Goal: Transaction & Acquisition: Purchase product/service

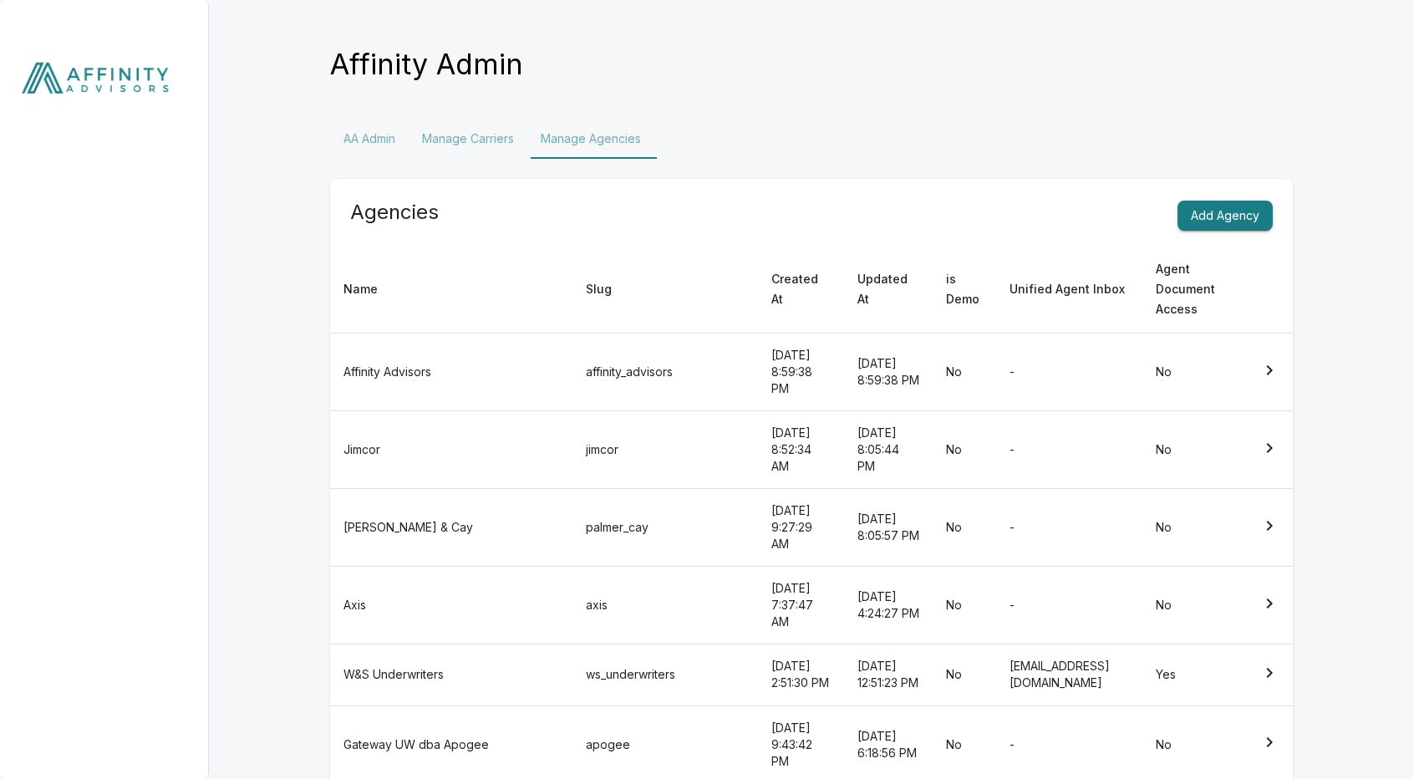
scroll to position [52, 0]
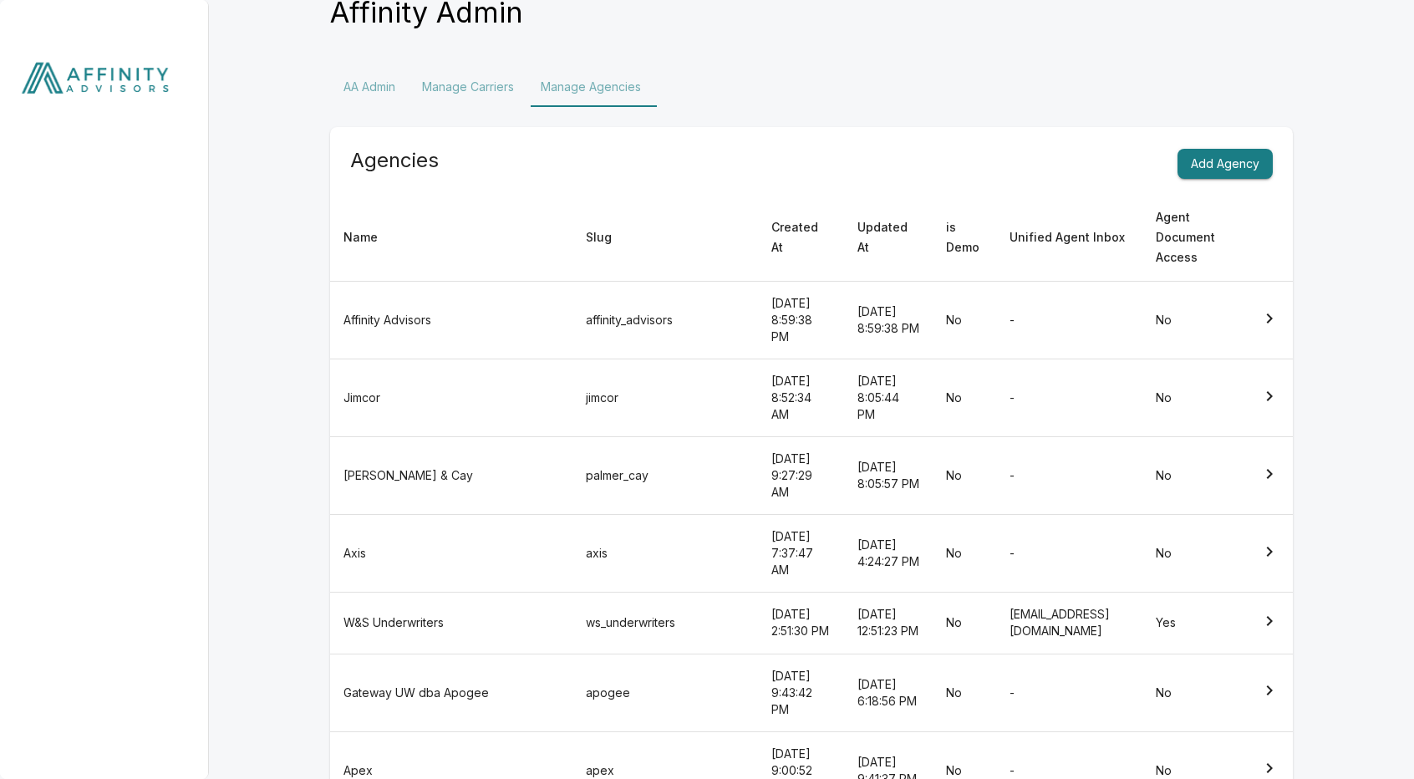
click at [107, 67] on img at bounding box center [104, 82] width 209 height 164
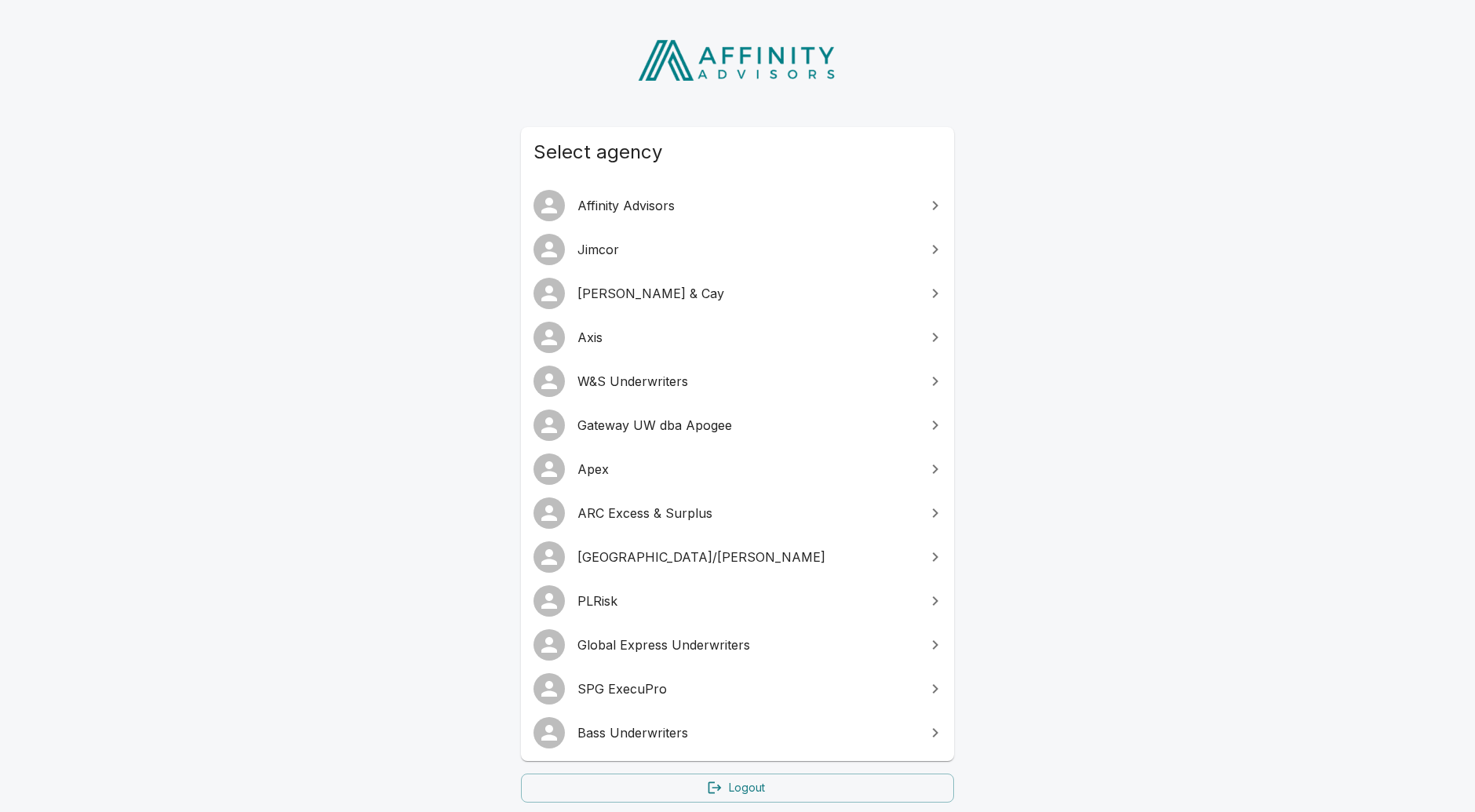
scroll to position [87, 0]
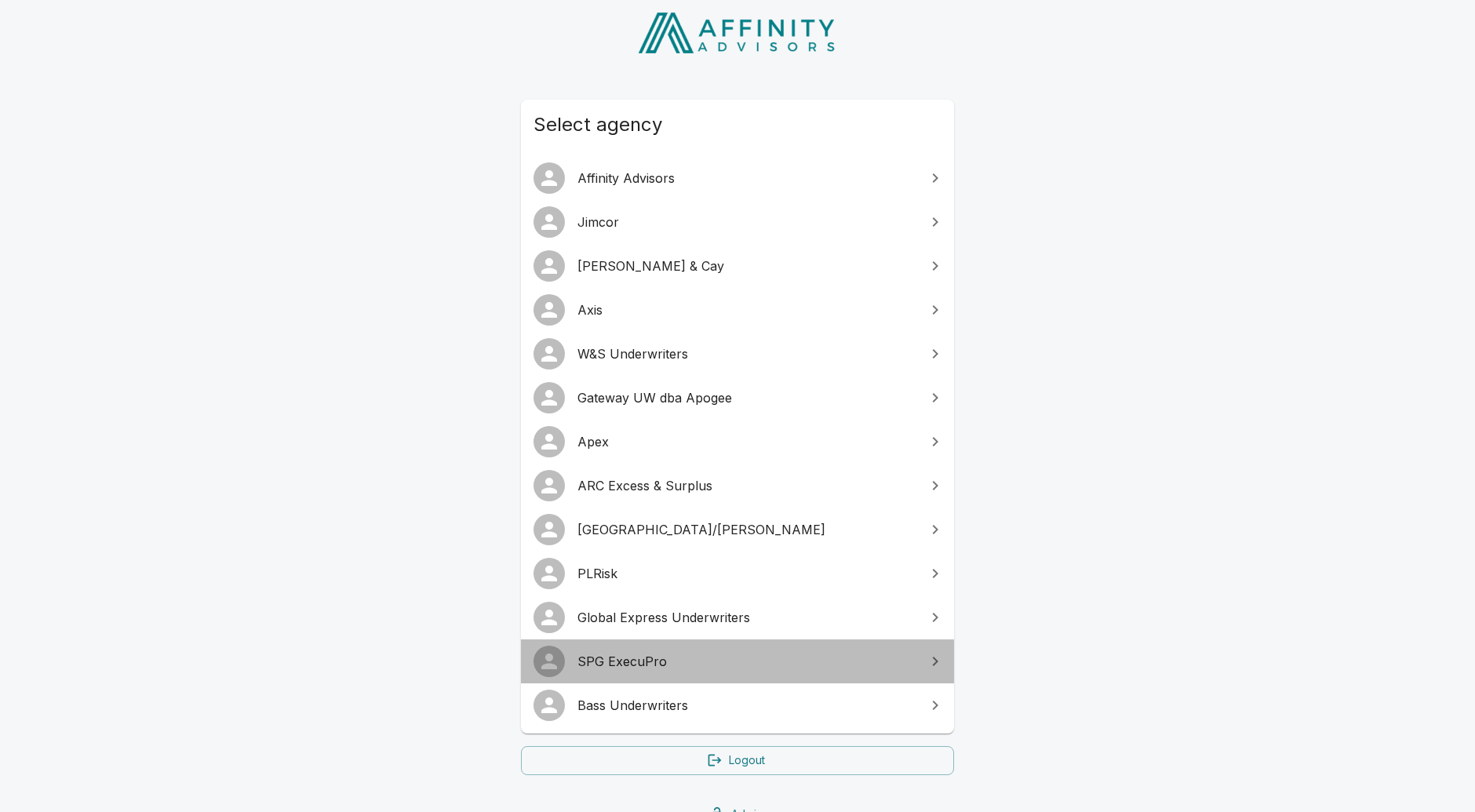
click at [649, 656] on span "SPG ExecuPro" at bounding box center [746, 662] width 339 height 19
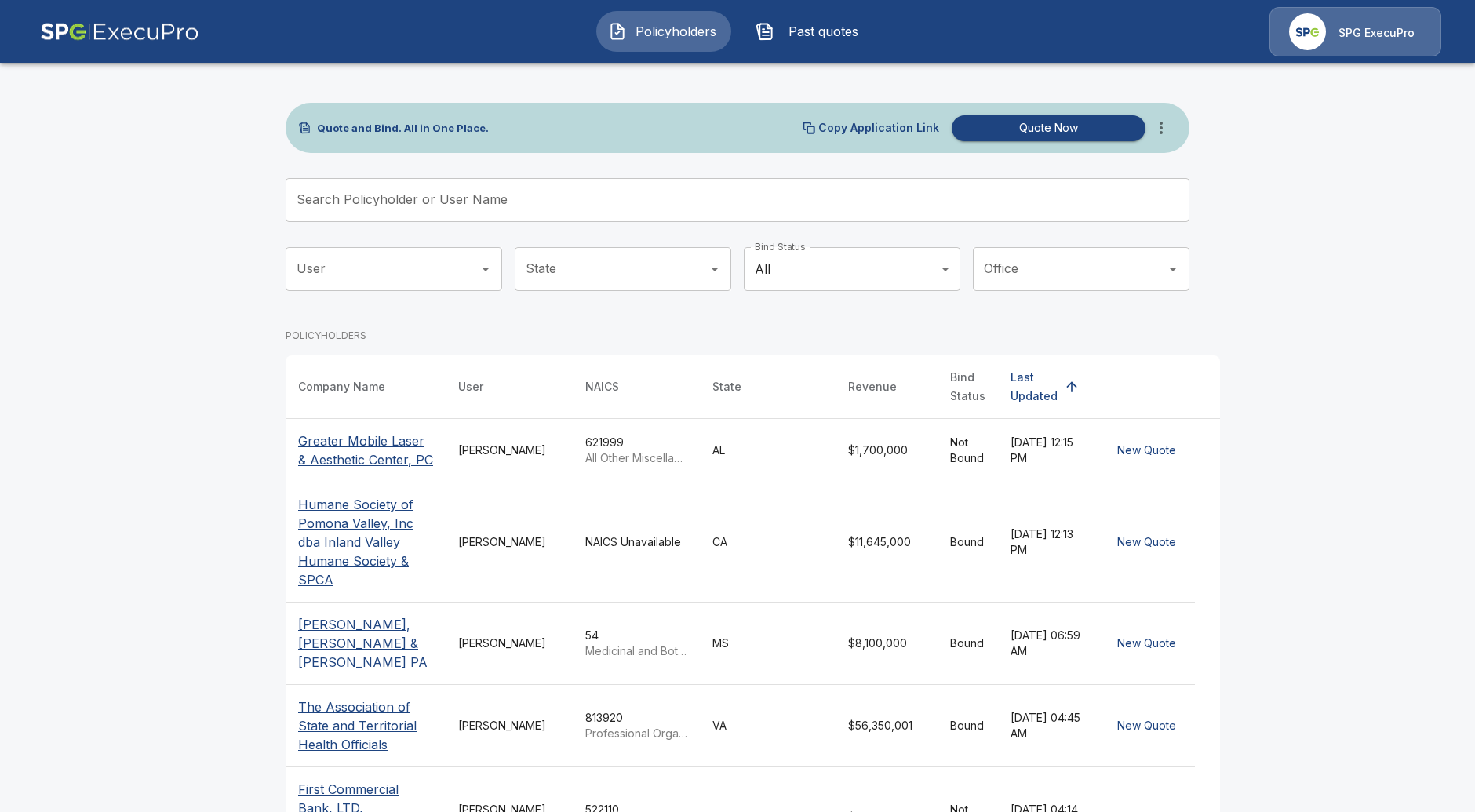
click at [810, 197] on input "Search Policyholder or User Name" at bounding box center [729, 200] width 887 height 44
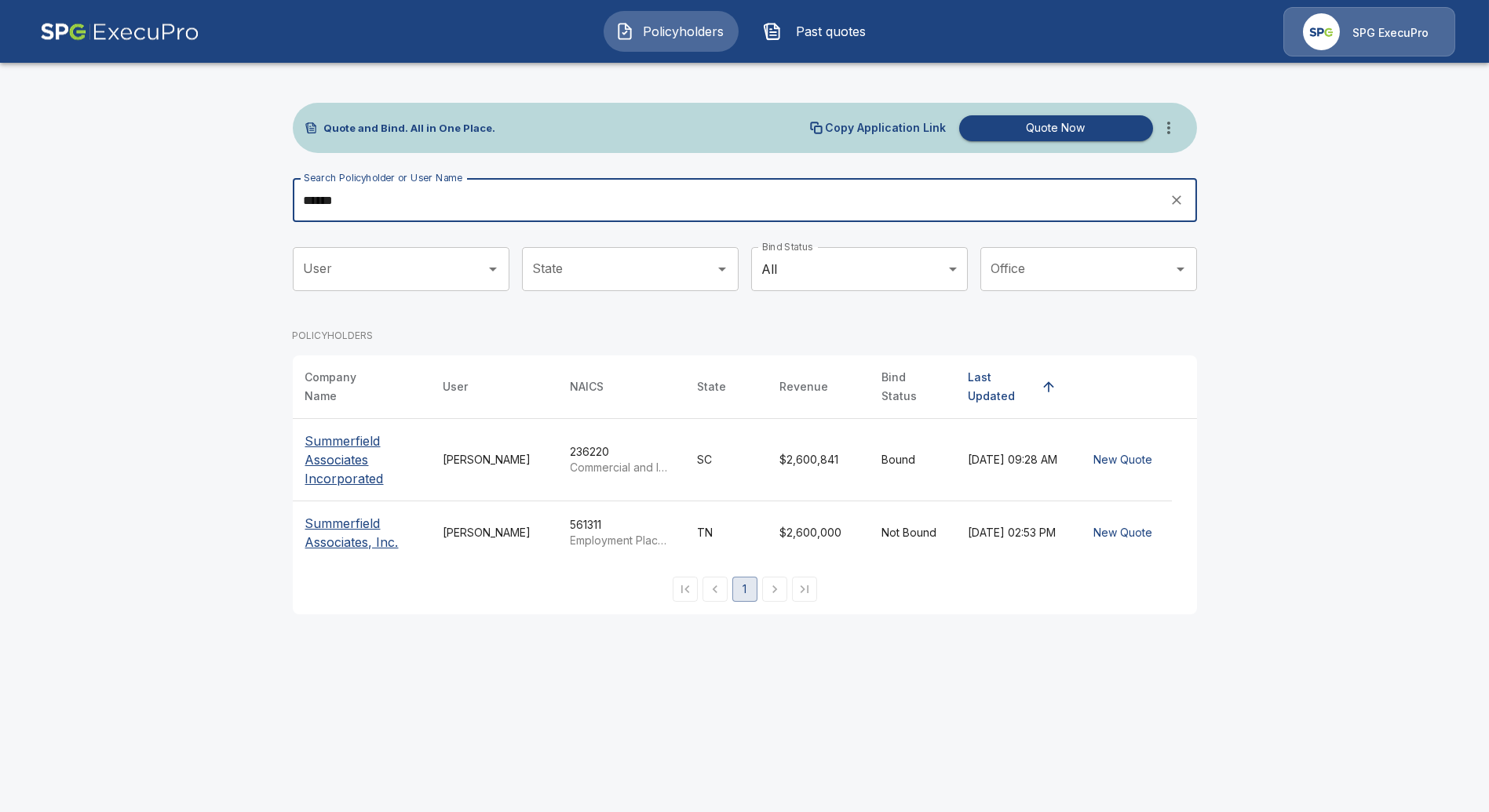
type input "******"
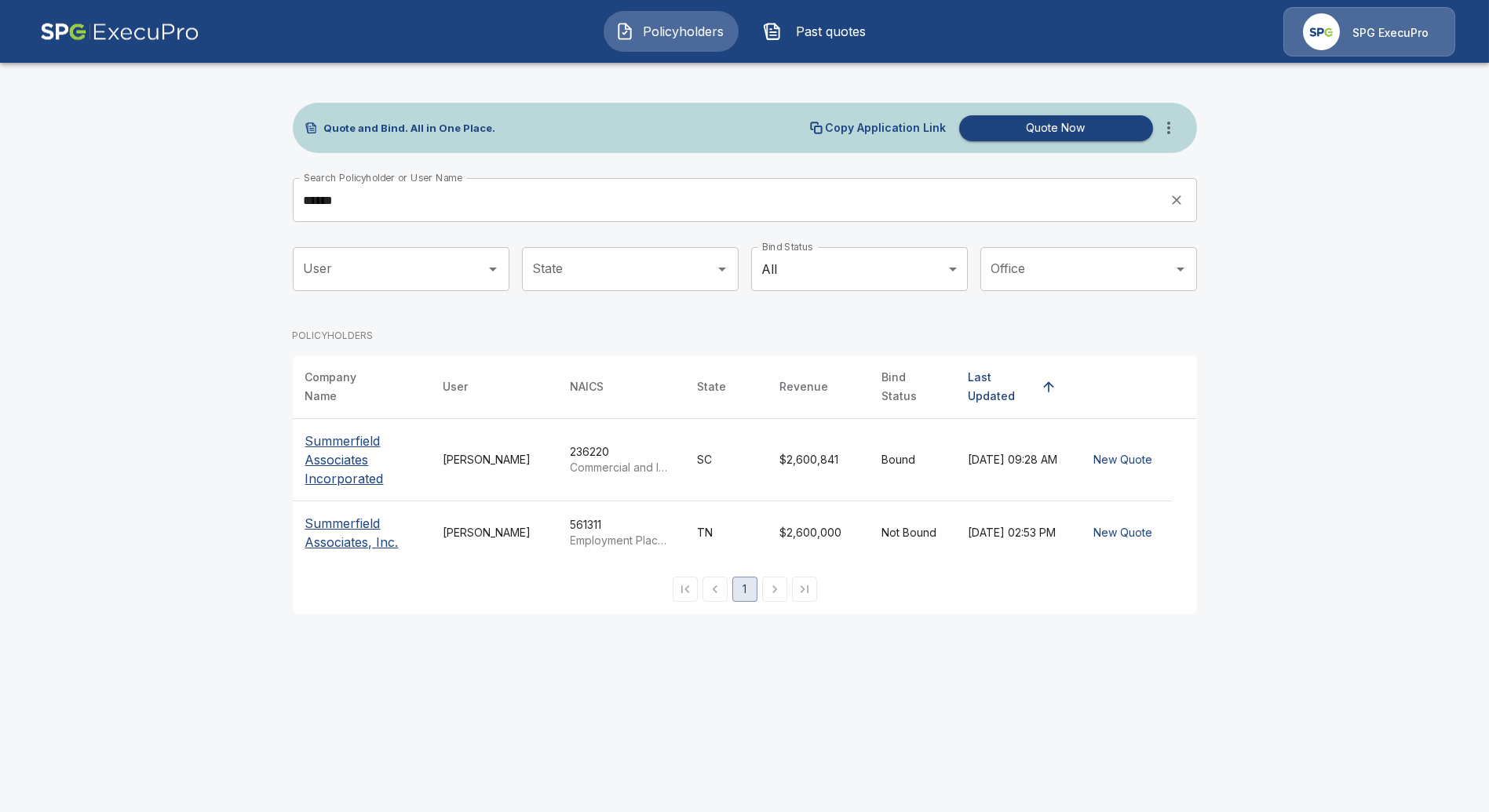
click at [361, 458] on p "Summerfield Associates Incorporated" at bounding box center [361, 460] width 113 height 56
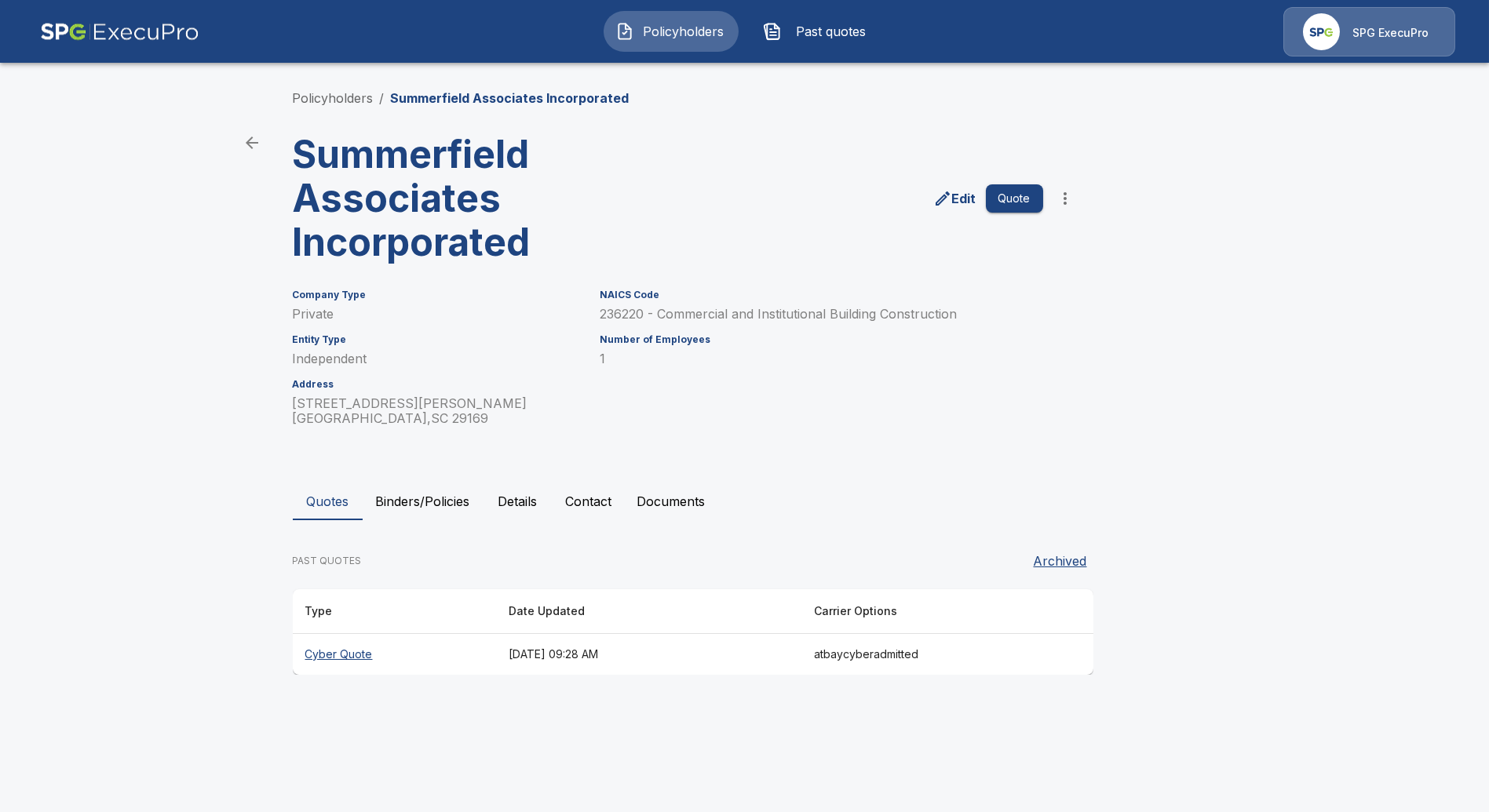
click at [354, 652] on th "Cyber Quote" at bounding box center [394, 654] width 203 height 41
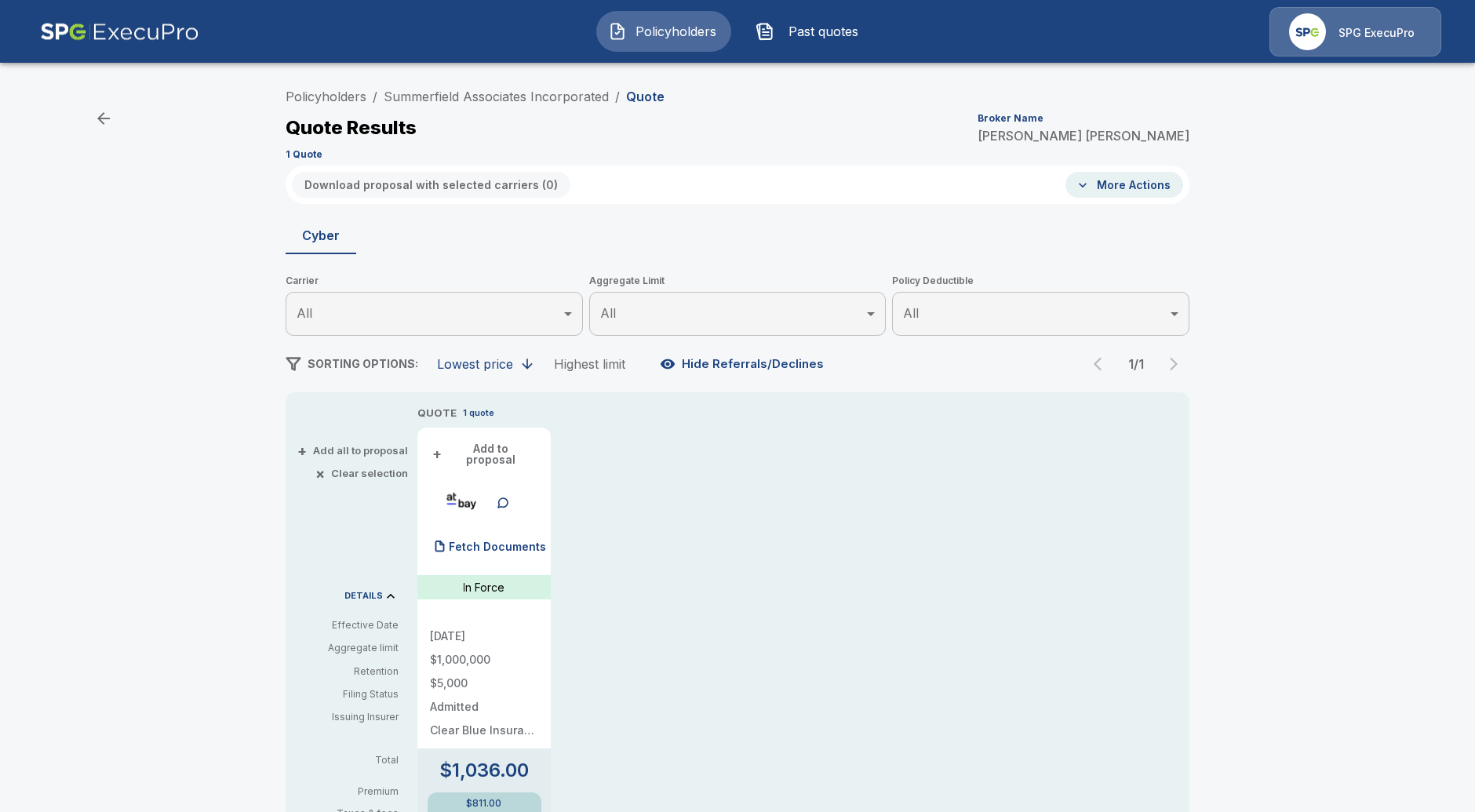
click at [55, 461] on div "Policyholders / Summerfield Associates Incorporated / Quote Quote Results Broke…" at bounding box center [737, 791] width 1475 height 1434
click at [95, 198] on div "Policyholders / Summerfield Associates Incorporated / Quote Quote Results Broke…" at bounding box center [737, 791] width 1475 height 1434
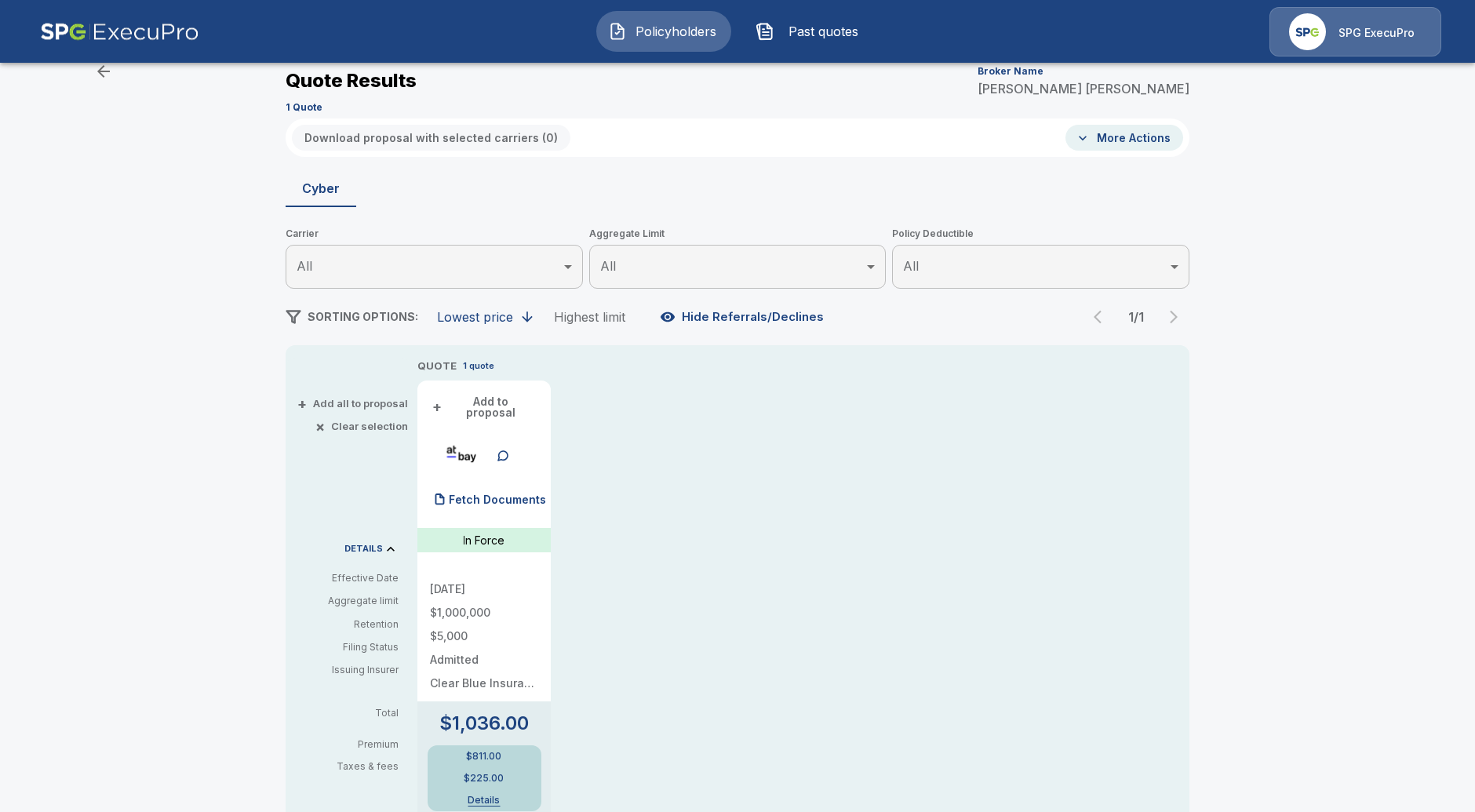
scroll to position [87, 0]
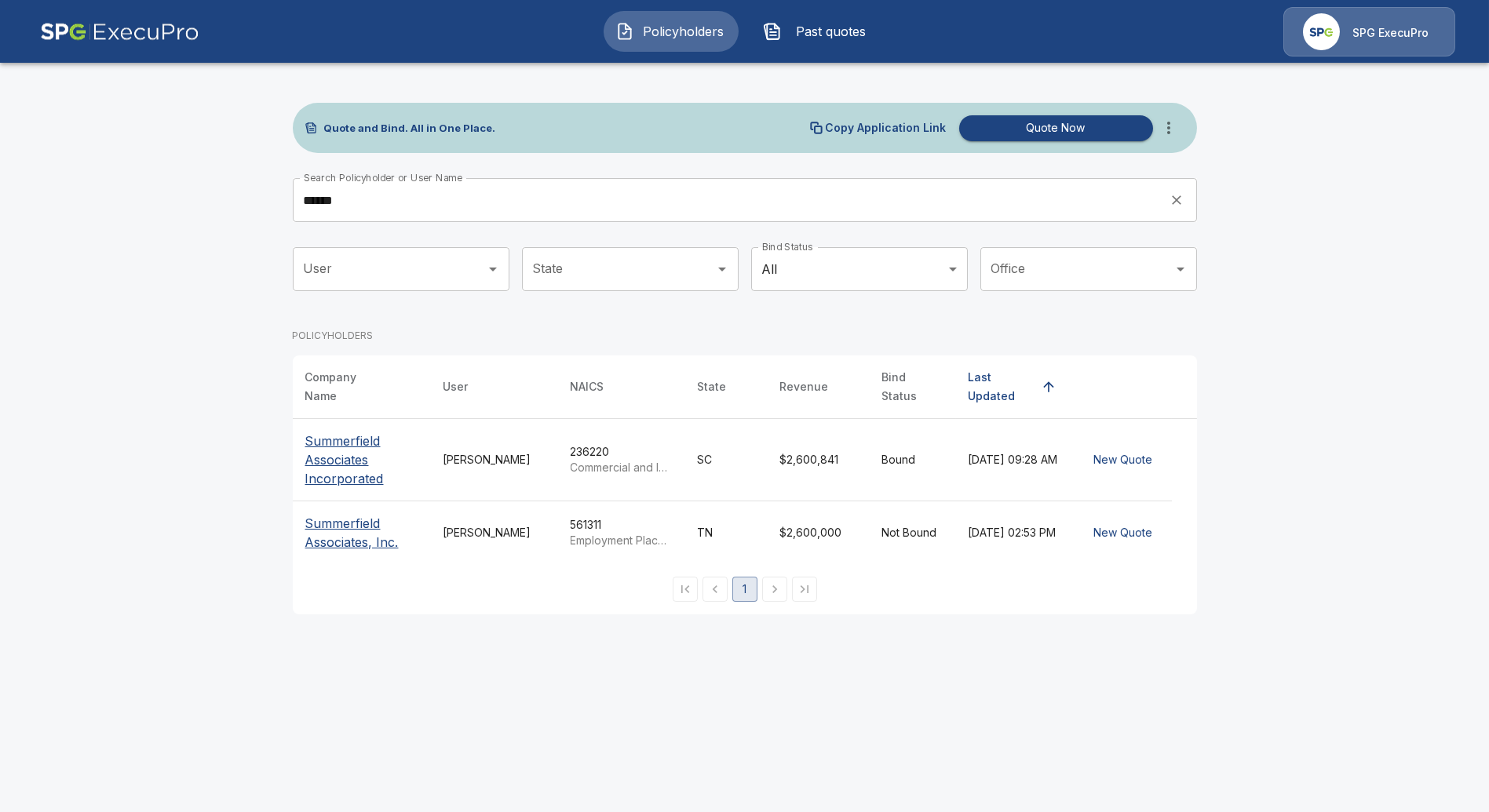
click at [252, 634] on html "Policyholders Past quotes SPG ExecuPro Quote and Bind. All in One Place. Copy A…" at bounding box center [744, 316] width 1489 height 634
click at [203, 544] on main "Quote and Bind. All in One Place. Copy Application Link Quote Now Search Policy…" at bounding box center [744, 316] width 1489 height 634
click at [361, 522] on p "Summerfield Associates, Inc." at bounding box center [361, 533] width 113 height 38
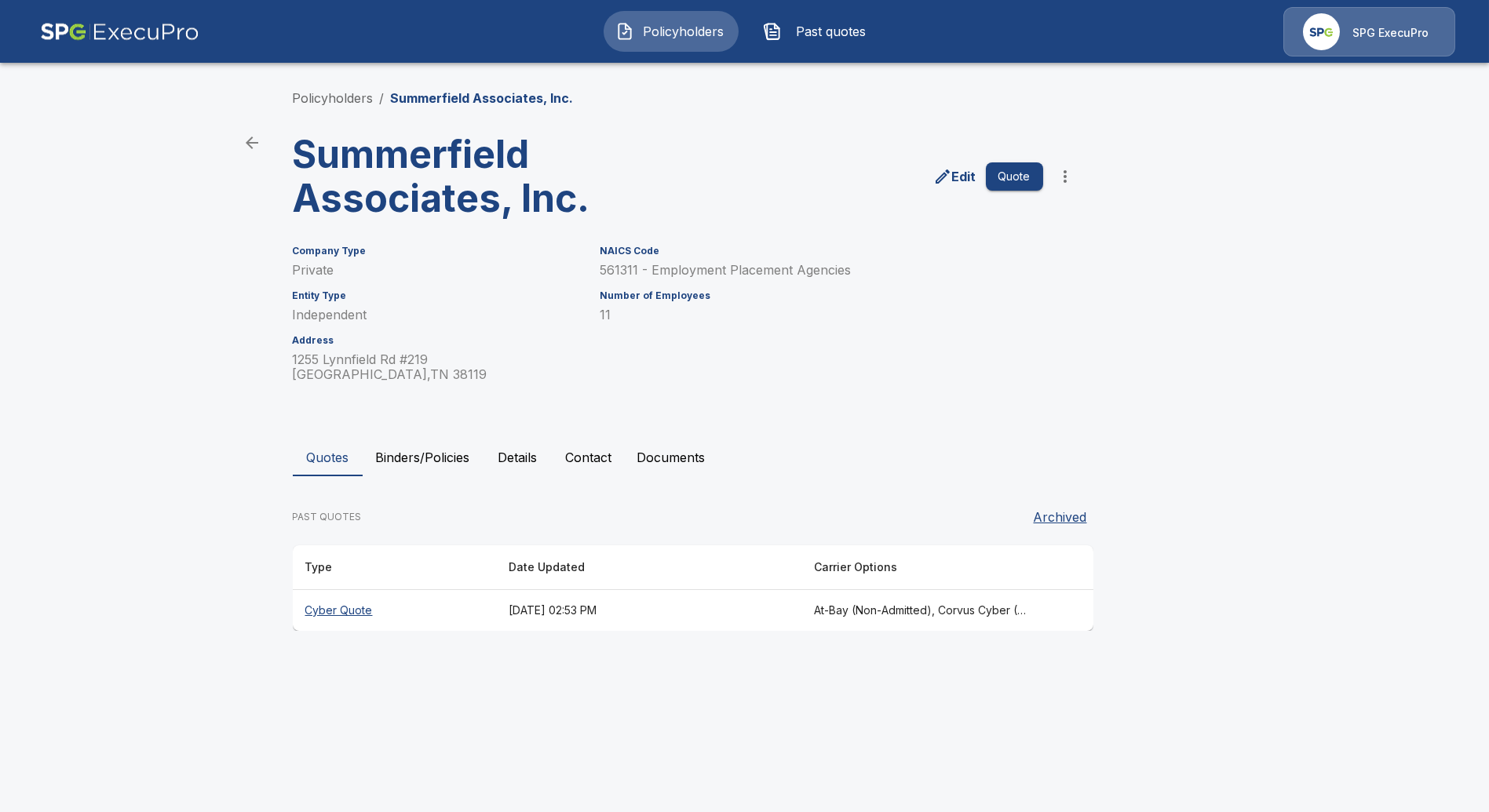
click at [358, 618] on th "Cyber Quote" at bounding box center [394, 611] width 203 height 41
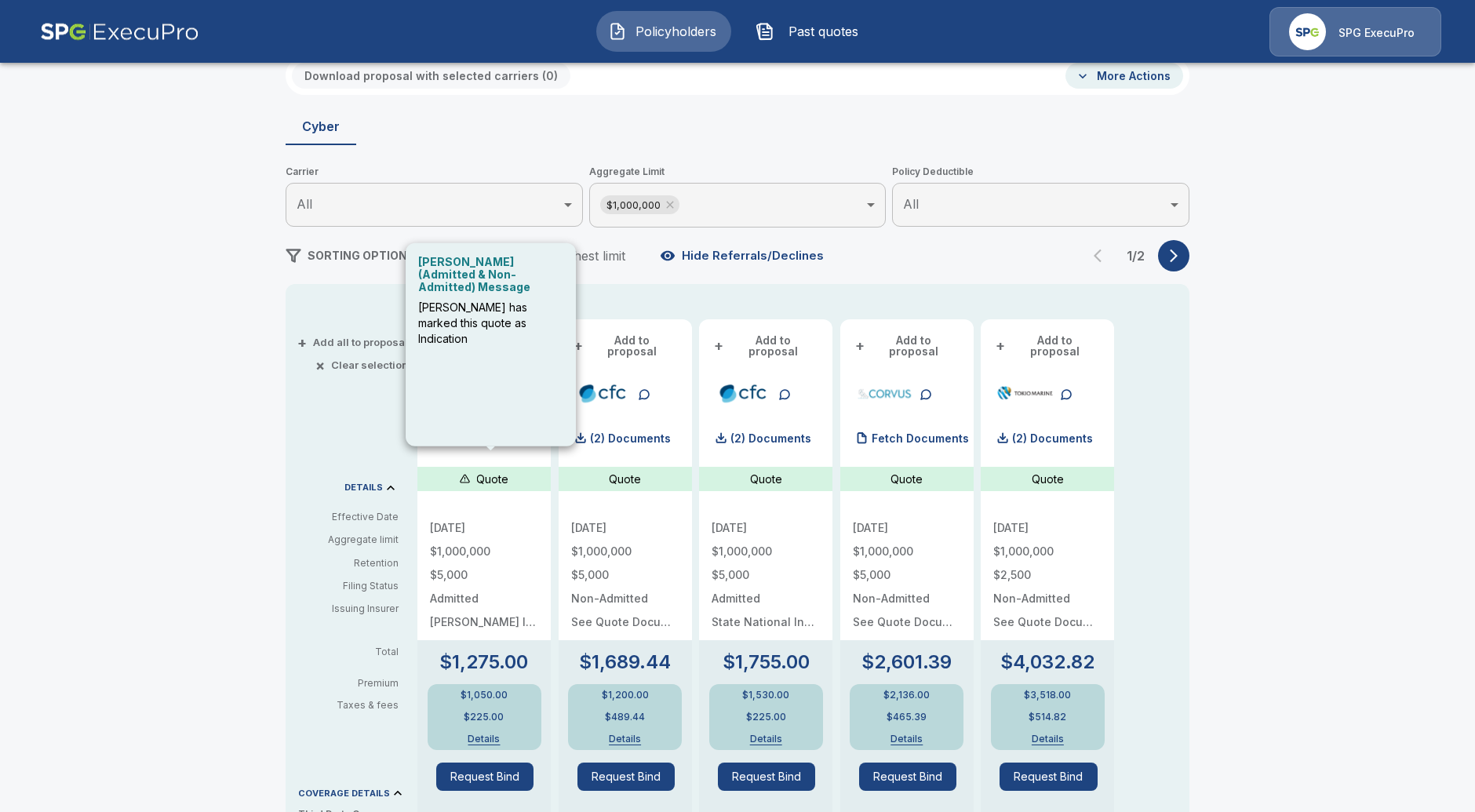
scroll to position [175, 0]
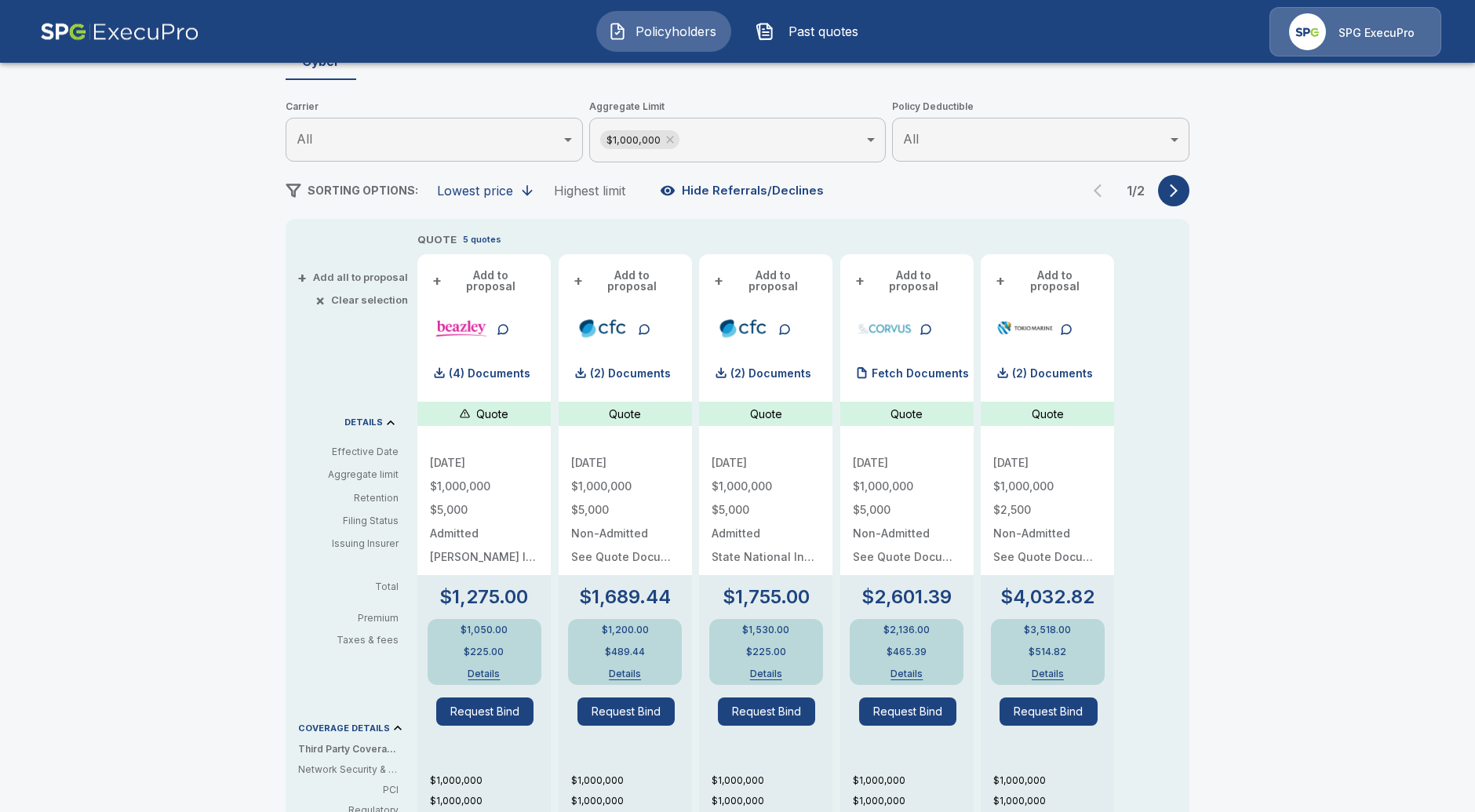
click at [219, 521] on div "Policyholders / Summerfield Associates, Inc. / Quote Quote Results Broker Name …" at bounding box center [737, 618] width 1475 height 1435
click at [81, 241] on div "Policyholders / Summerfield Associates, Inc. / Quote Quote Results Broker Name …" at bounding box center [737, 618] width 1475 height 1435
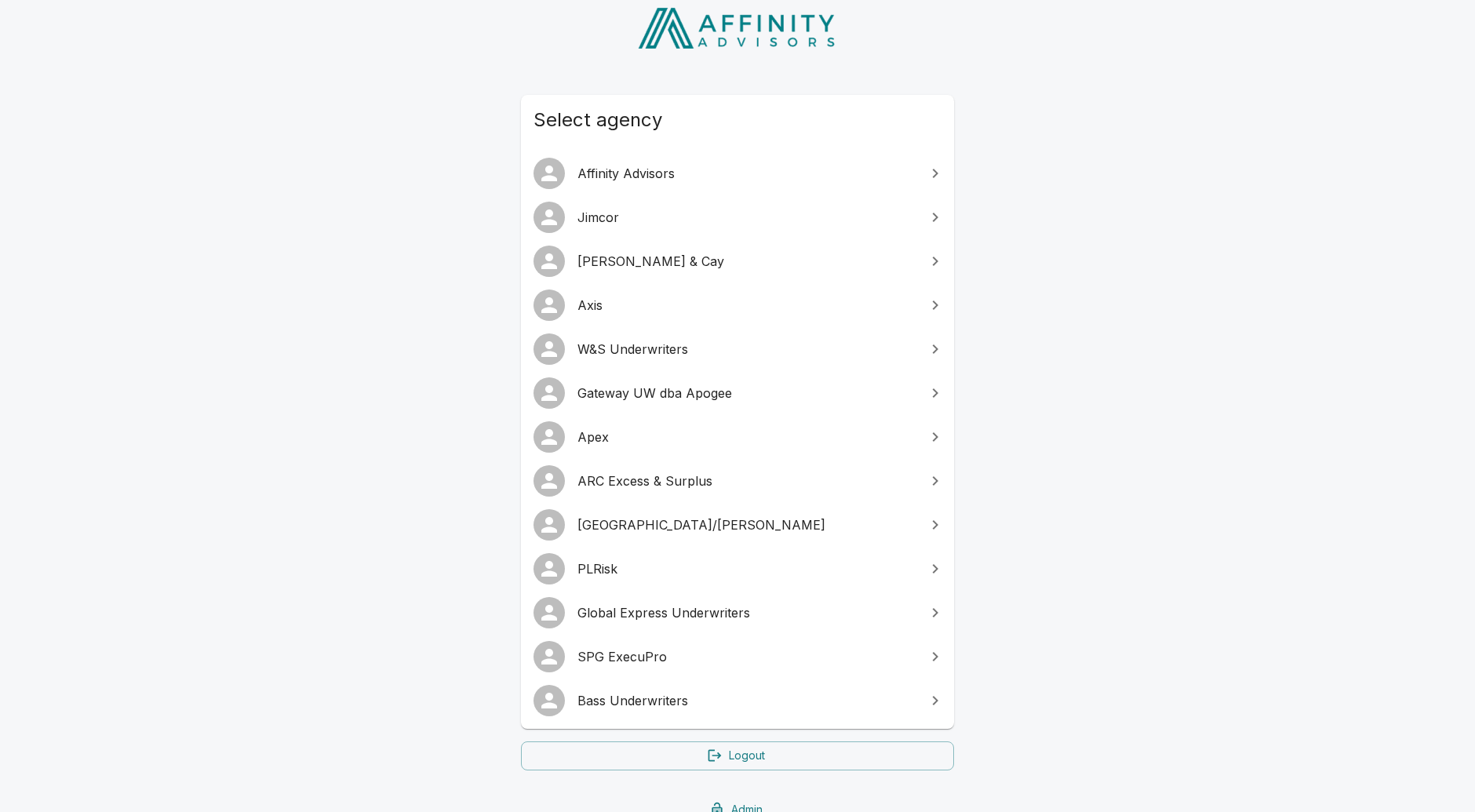
scroll to position [184, 0]
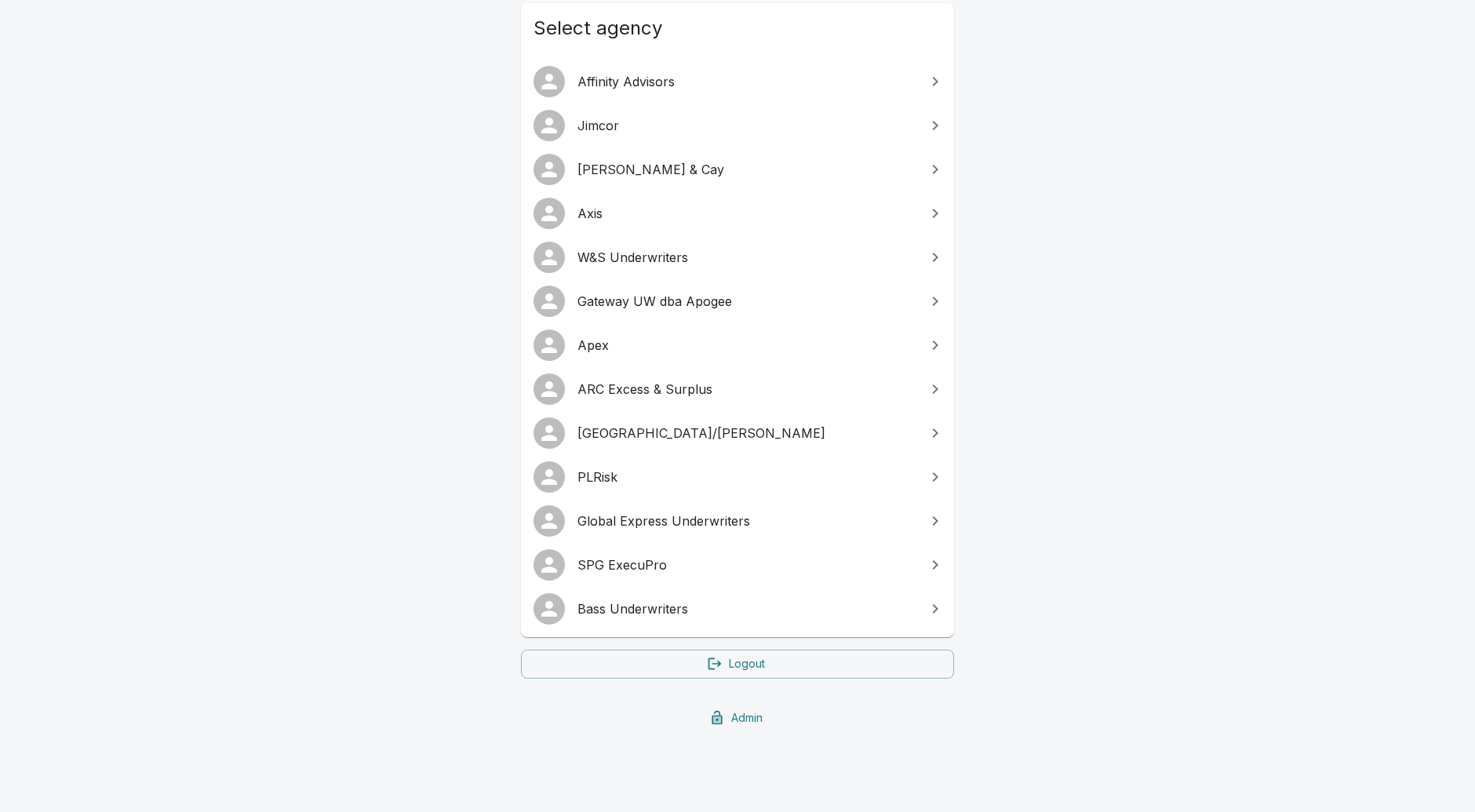
click at [607, 261] on span "W&S Underwriters" at bounding box center [746, 257] width 339 height 19
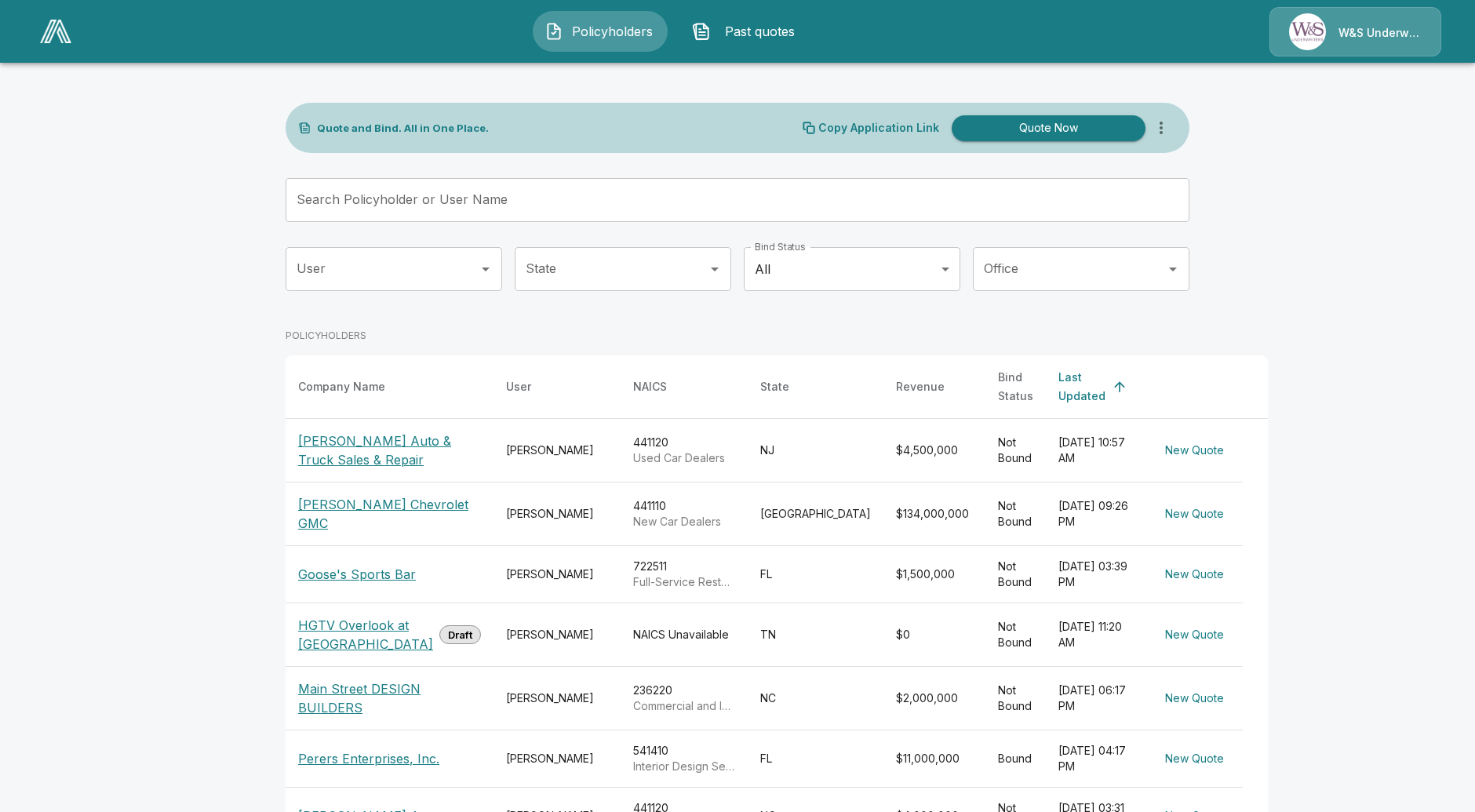
click at [351, 432] on p "[PERSON_NAME] Auto & Truck Sales & Repair" at bounding box center [390, 451] width 183 height 38
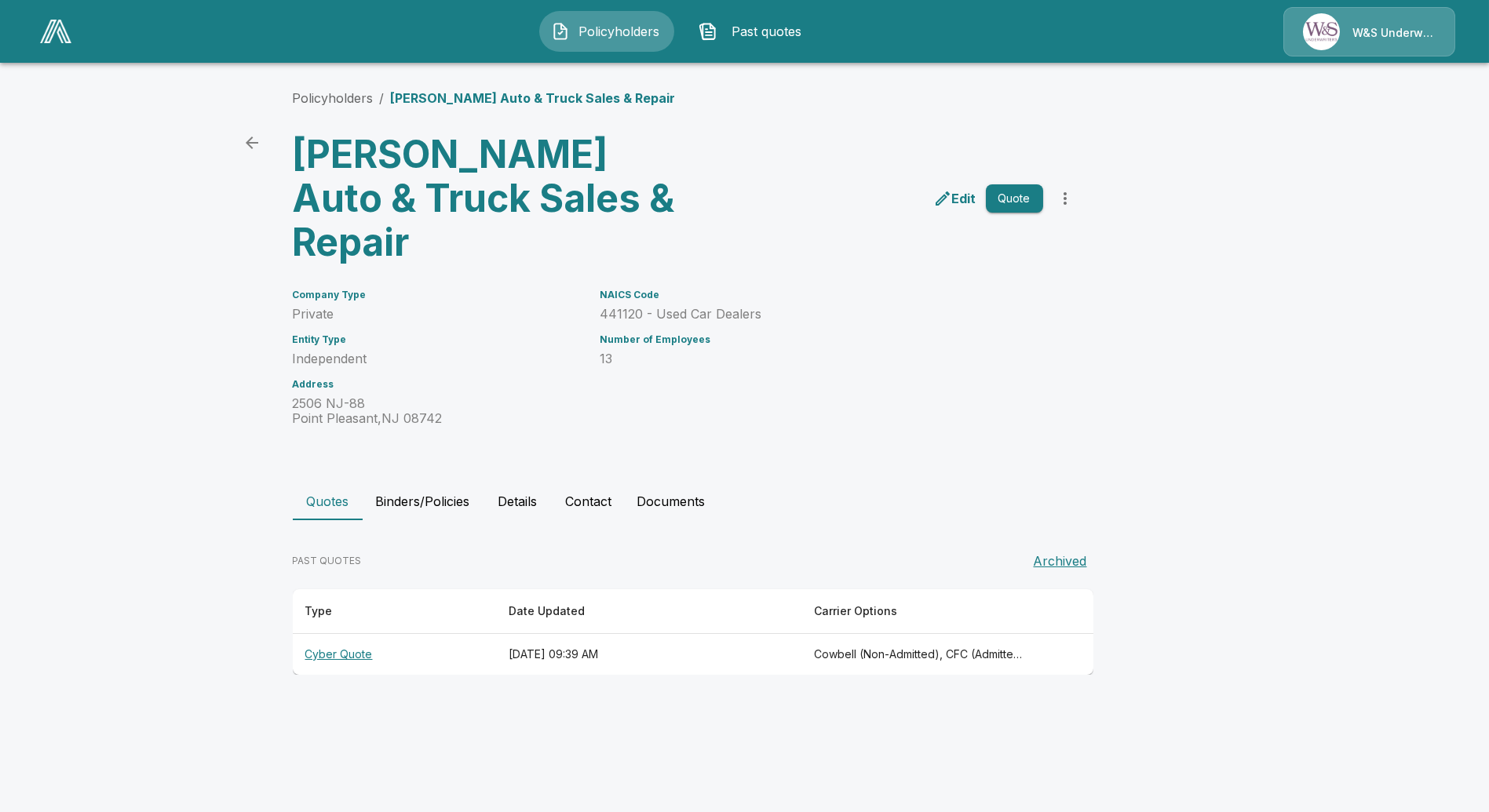
click at [339, 634] on th "Cyber Quote" at bounding box center [394, 654] width 203 height 41
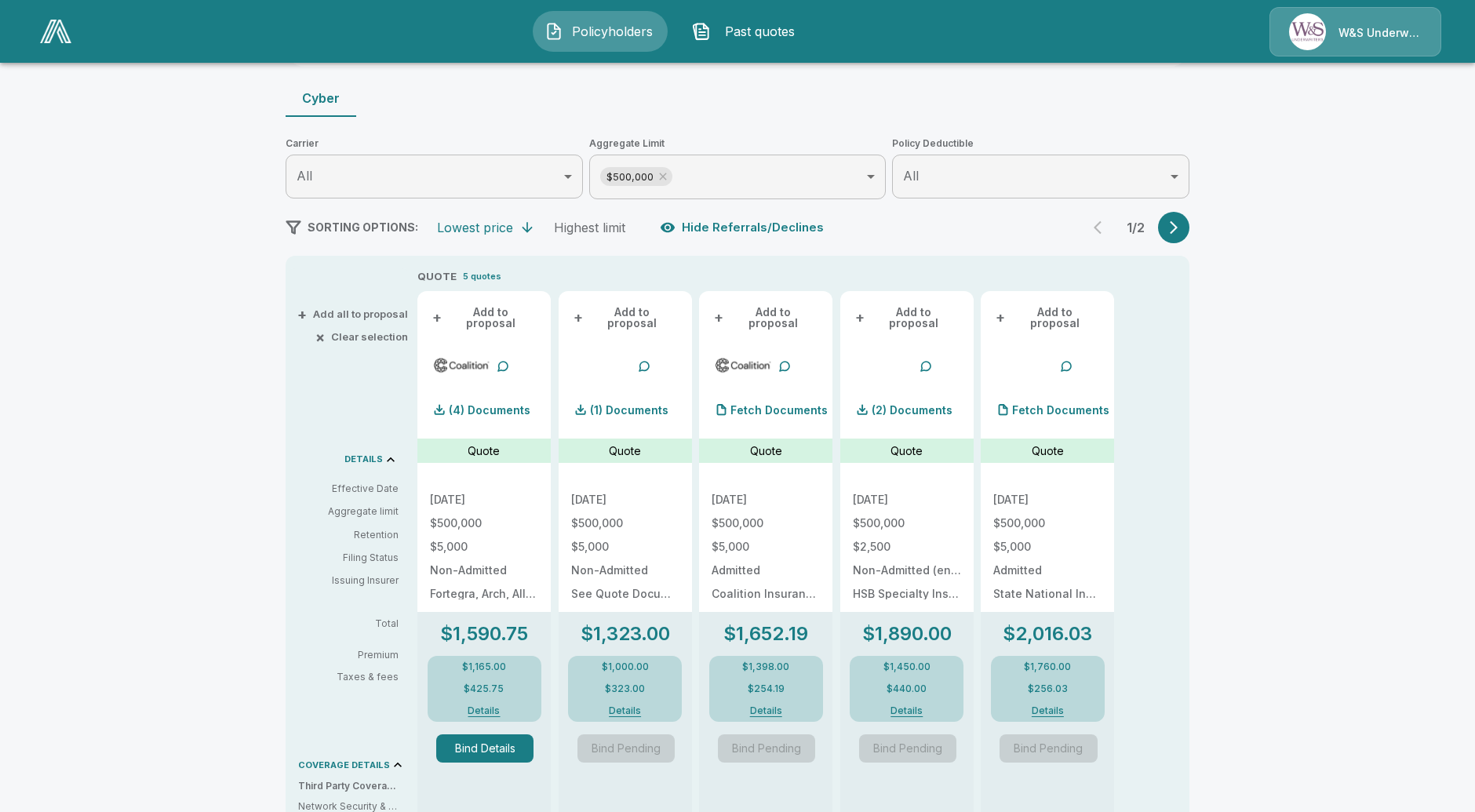
scroll to position [175, 0]
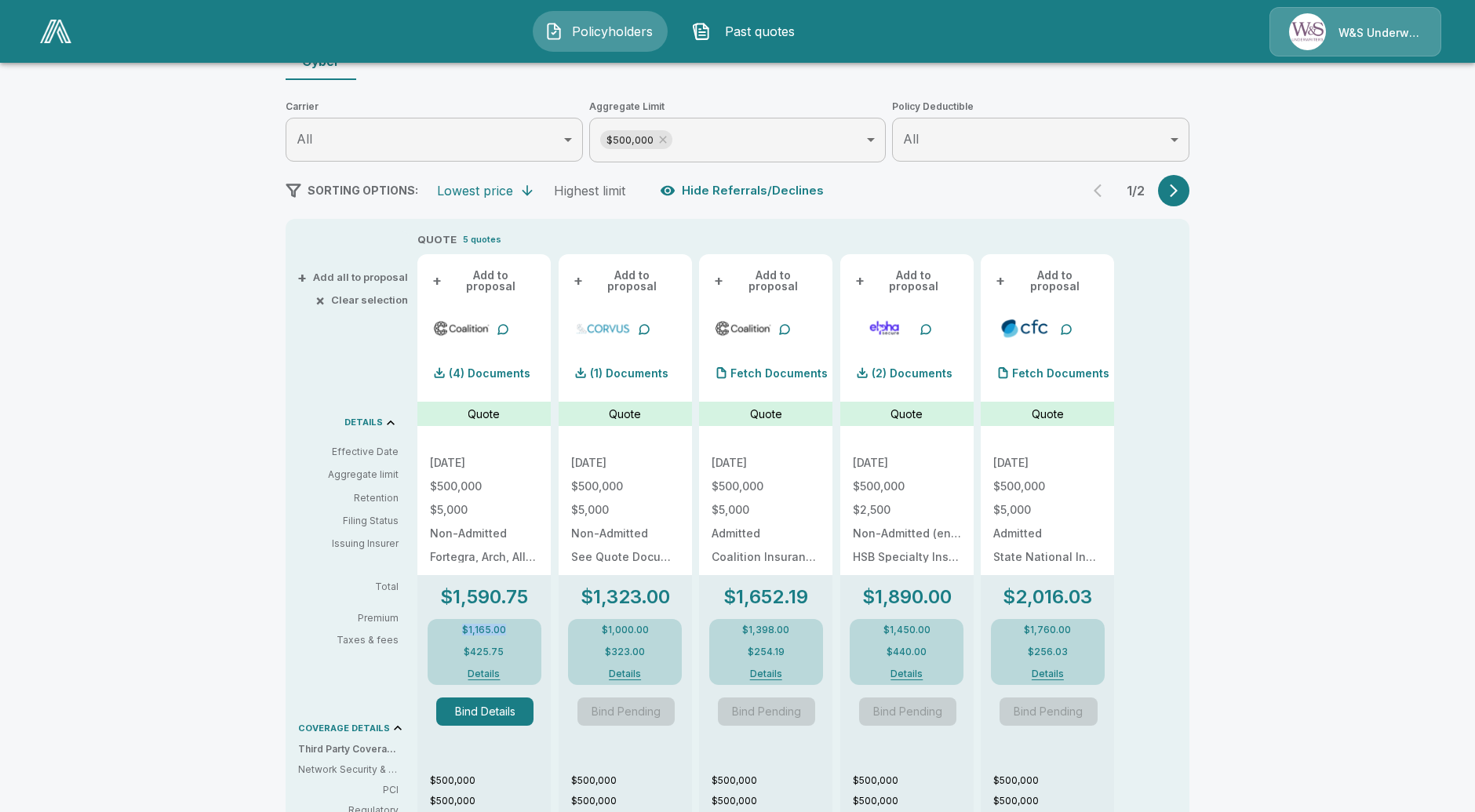
drag, startPoint x: 519, startPoint y: 617, endPoint x: 455, endPoint y: 615, distance: 64.0
click at [455, 620] on div "$1,165.00 $425.75 Details" at bounding box center [484, 652] width 114 height 66
copy p "$1,165.00"
drag, startPoint x: 1347, startPoint y: 259, endPoint x: 1337, endPoint y: 263, distance: 10.8
click at [1347, 259] on div "Policyholders / [PERSON_NAME] Auto & Truck Sales & Repair / Quote Quote Results…" at bounding box center [737, 608] width 1475 height 1417
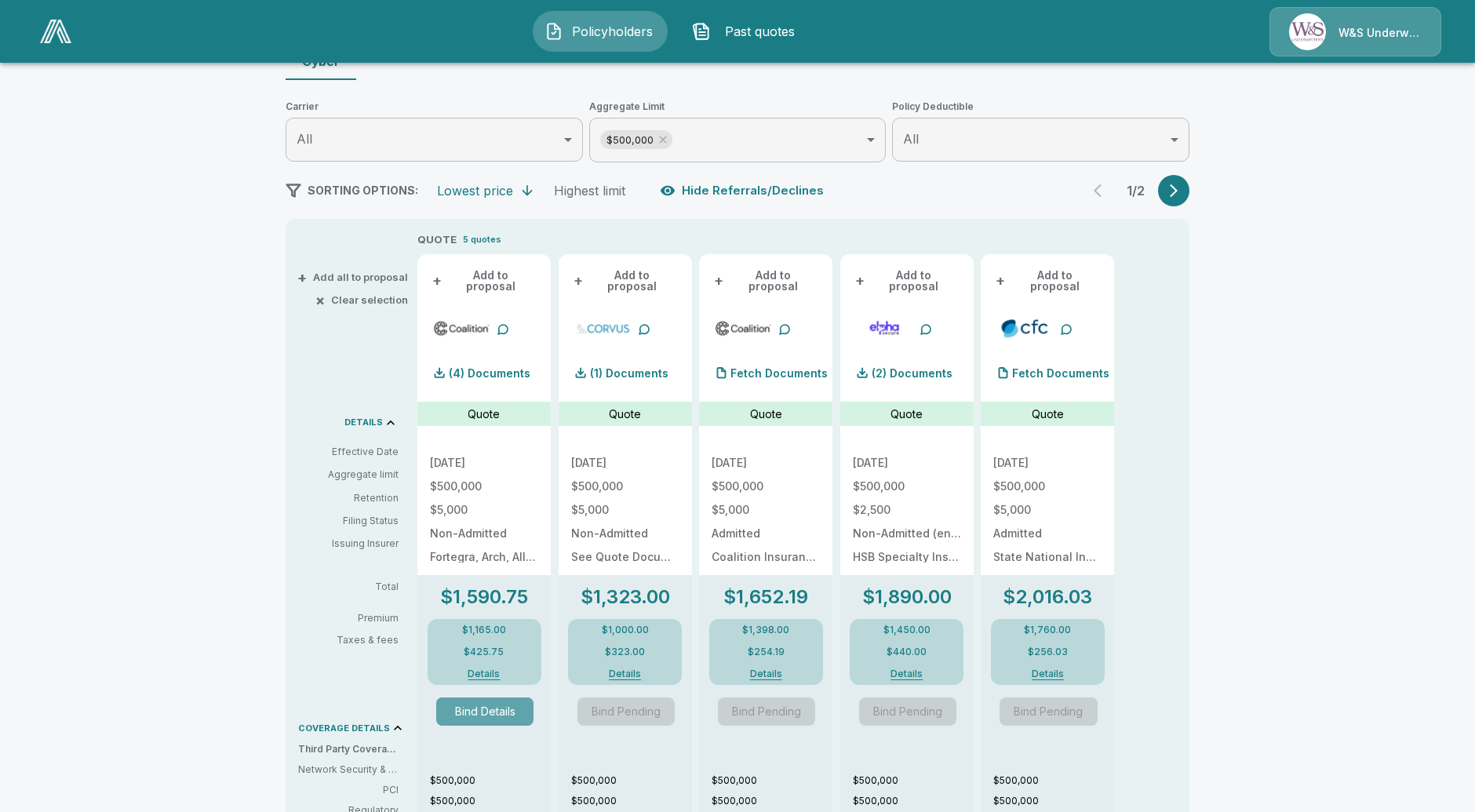
click at [500, 700] on button "Bind Details" at bounding box center [485, 712] width 98 height 28
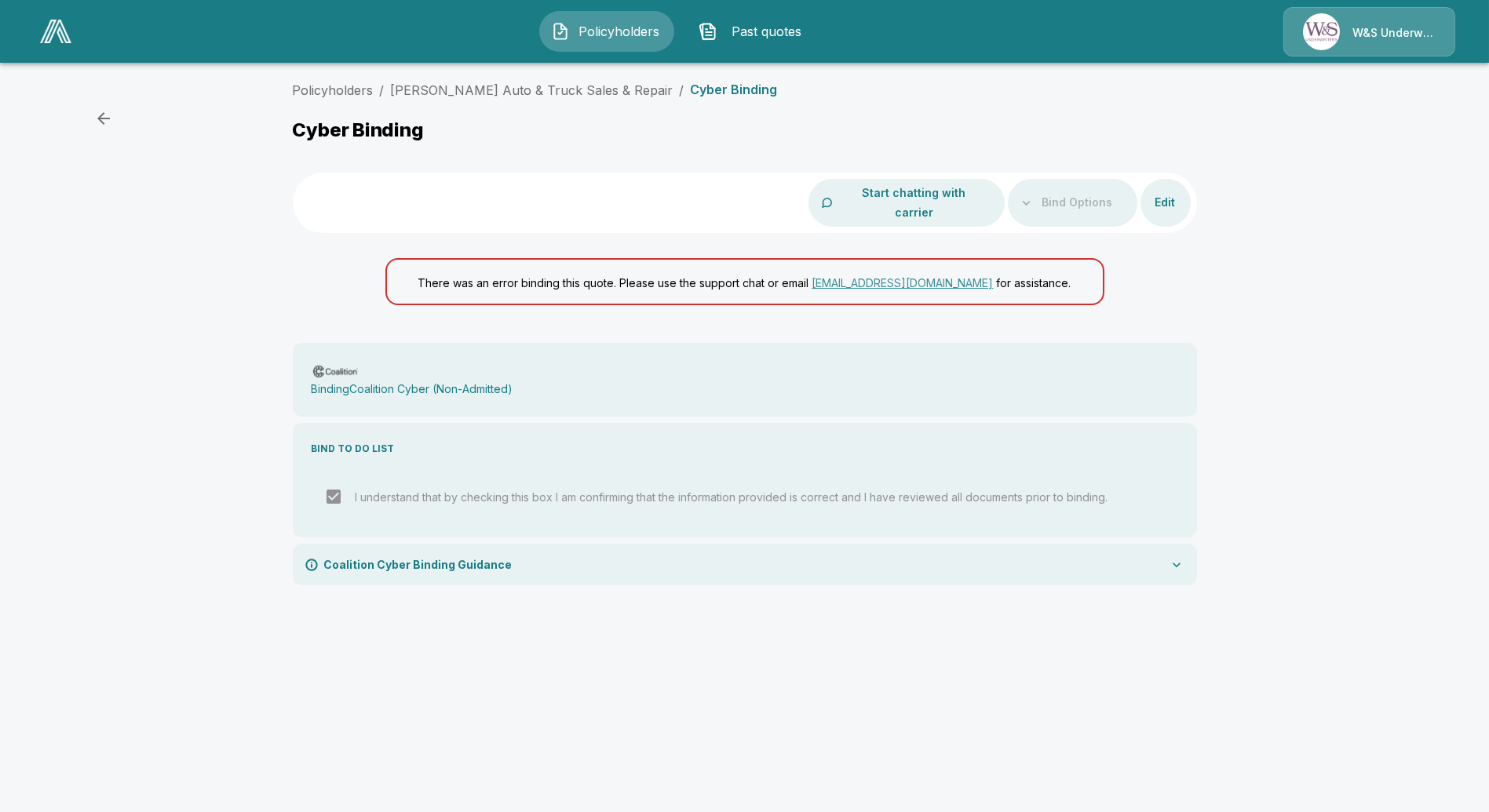
click at [1310, 389] on div "Policyholders / [PERSON_NAME] Auto & Truck Sales & Repair / Cyber Binding Cyber…" at bounding box center [744, 339] width 1489 height 529
